Goal: Task Accomplishment & Management: Use online tool/utility

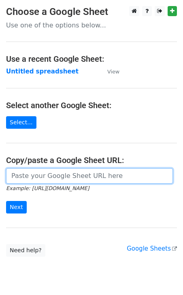
click at [35, 177] on input "url" at bounding box center [89, 175] width 166 height 15
paste input "https://docs.google.com/spreadsheets/d/1PRmwyWBgknOMocpBmM2QIqznixqe6MbMxkS1Z2n…"
type input "https://docs.google.com/spreadsheets/d/1PRmwyWBgknOMocpBmM2QIqznixqe6MbMxkS1Z2n…"
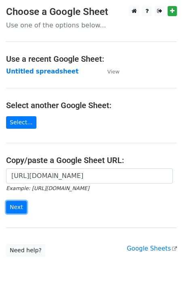
click at [19, 212] on input "Next" at bounding box center [16, 207] width 21 height 13
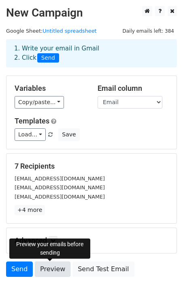
click at [44, 273] on link "Preview" at bounding box center [53, 269] width 36 height 15
click at [48, 271] on link "Preview" at bounding box center [53, 269] width 36 height 15
click at [47, 274] on link "Preview" at bounding box center [53, 269] width 36 height 15
click at [54, 267] on link "Preview" at bounding box center [53, 269] width 36 height 15
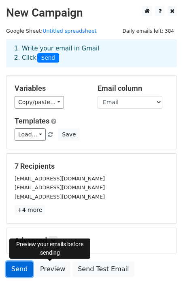
click at [17, 273] on link "Send" at bounding box center [19, 269] width 27 height 15
